Goal: Navigation & Orientation: Find specific page/section

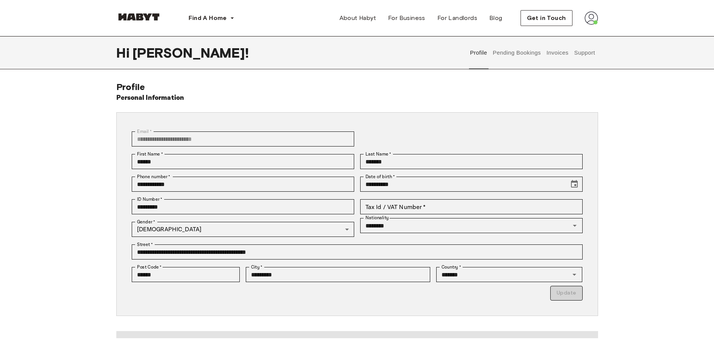
click at [585, 52] on button "Support" at bounding box center [584, 52] width 23 height 33
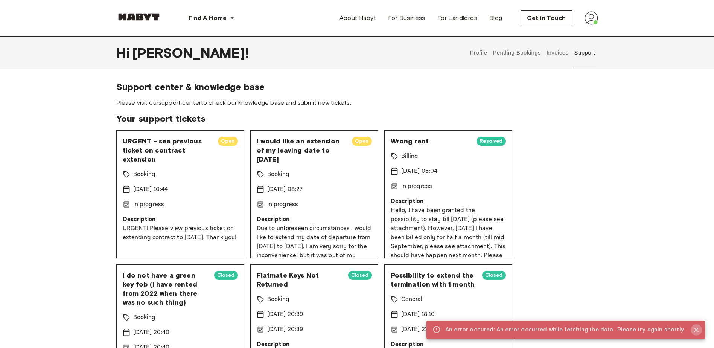
click at [696, 332] on icon "Close" at bounding box center [696, 330] width 8 height 8
click at [696, 330] on icon "Close" at bounding box center [696, 329] width 5 height 5
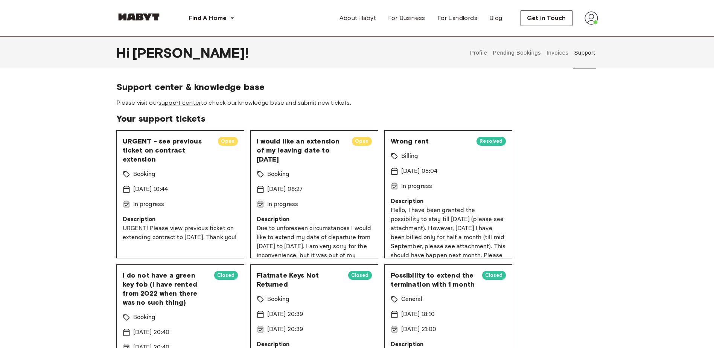
click at [479, 53] on button "Profile" at bounding box center [478, 52] width 19 height 33
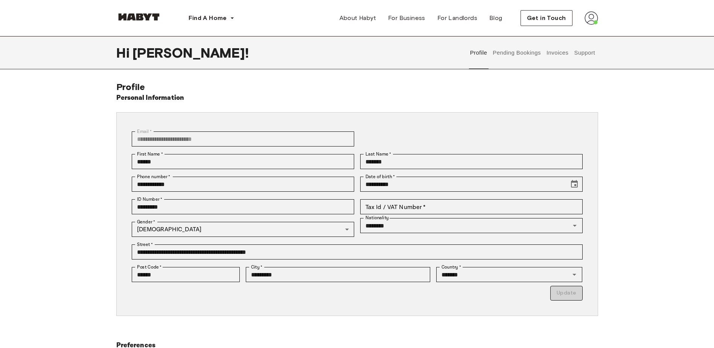
click at [592, 20] on img at bounding box center [591, 18] width 14 height 14
click at [573, 36] on span "Profile" at bounding box center [568, 35] width 19 height 9
click at [359, 21] on span "About Habyt" at bounding box center [357, 18] width 37 height 9
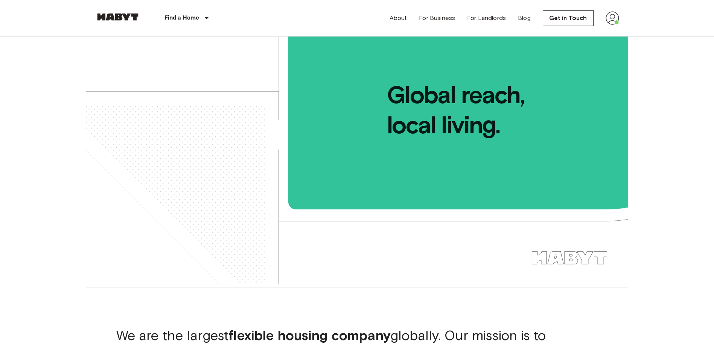
click at [617, 21] on img at bounding box center [612, 18] width 14 height 14
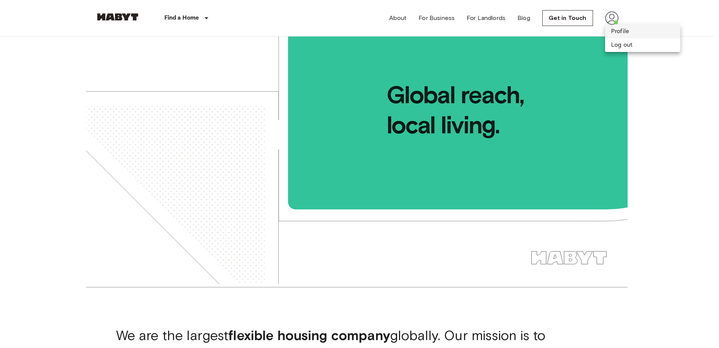
click at [618, 29] on li "Profile" at bounding box center [642, 32] width 75 height 14
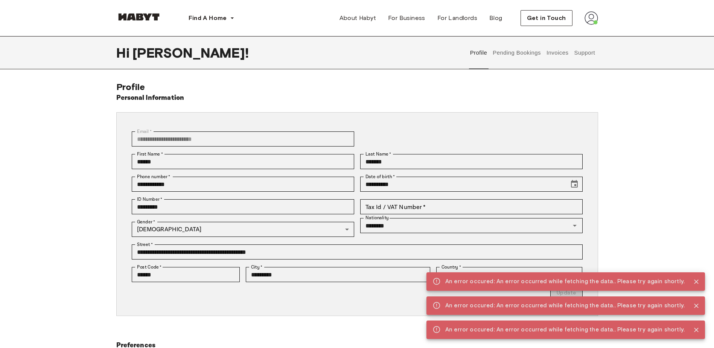
click at [508, 55] on button "Pending Bookings" at bounding box center [517, 52] width 50 height 33
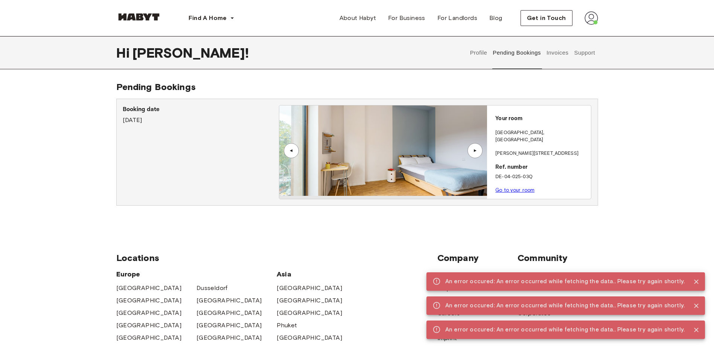
click at [525, 187] on link "Go to your room" at bounding box center [514, 190] width 39 height 6
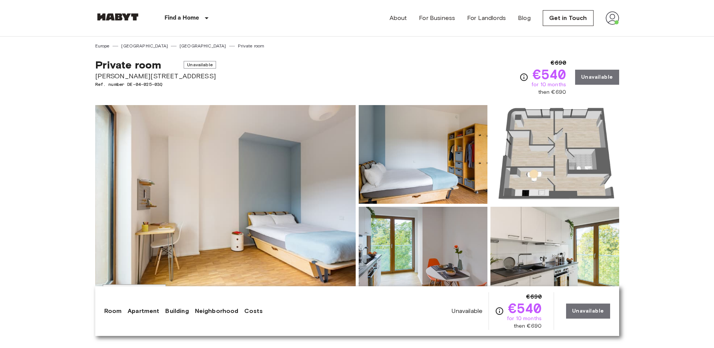
click at [614, 24] on img at bounding box center [612, 18] width 14 height 14
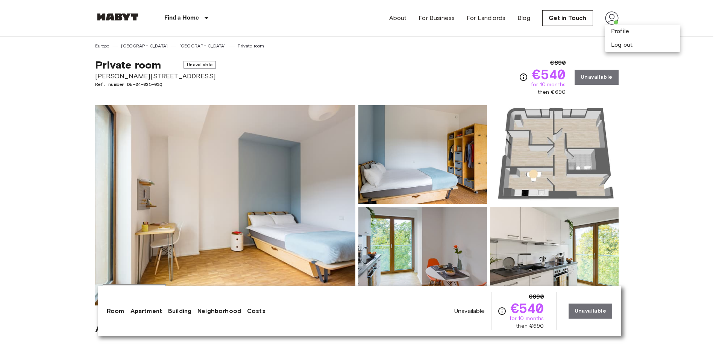
click at [656, 94] on div at bounding box center [359, 174] width 719 height 348
